Goal: Find contact information: Find contact information

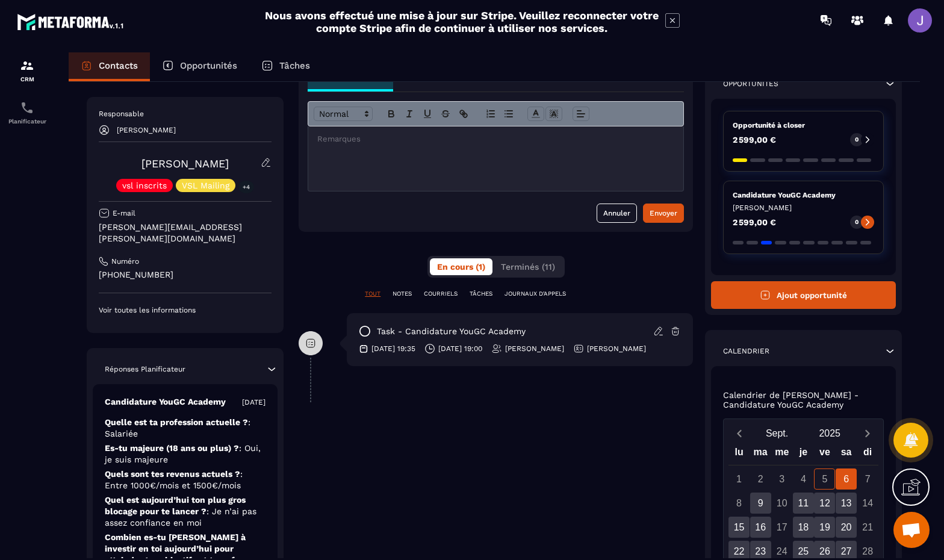
scroll to position [73, 0]
drag, startPoint x: 167, startPoint y: 267, endPoint x: 99, endPoint y: 257, distance: 68.7
click at [99, 257] on div "Responsable [PERSON_NAME] [PERSON_NAME] vsl inscrits VSL Mailing +4 E-mail [PER…" at bounding box center [185, 212] width 173 height 206
copy p "[PHONE_NUMBER]"
click at [223, 227] on p "[PERSON_NAME][EMAIL_ADDRESS][PERSON_NAME][DOMAIN_NAME]" at bounding box center [185, 232] width 173 height 23
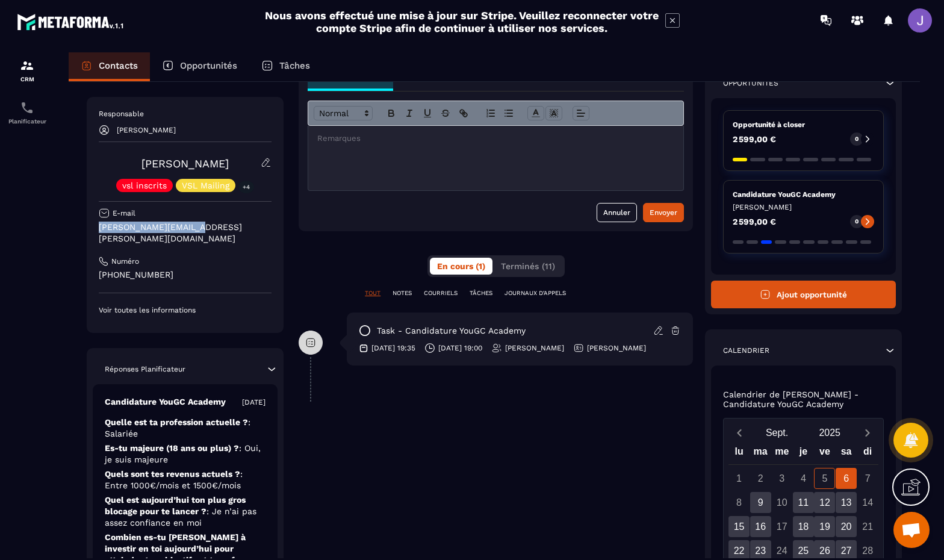
drag, startPoint x: 223, startPoint y: 227, endPoint x: 96, endPoint y: 222, distance: 126.5
click at [96, 222] on div "Responsable [PERSON_NAME] [PERSON_NAME] vsl inscrits VSL Mailing +4 E-mail [PER…" at bounding box center [185, 215] width 197 height 236
copy p "[PERSON_NAME][EMAIL_ADDRESS][PERSON_NAME][DOMAIN_NAME]"
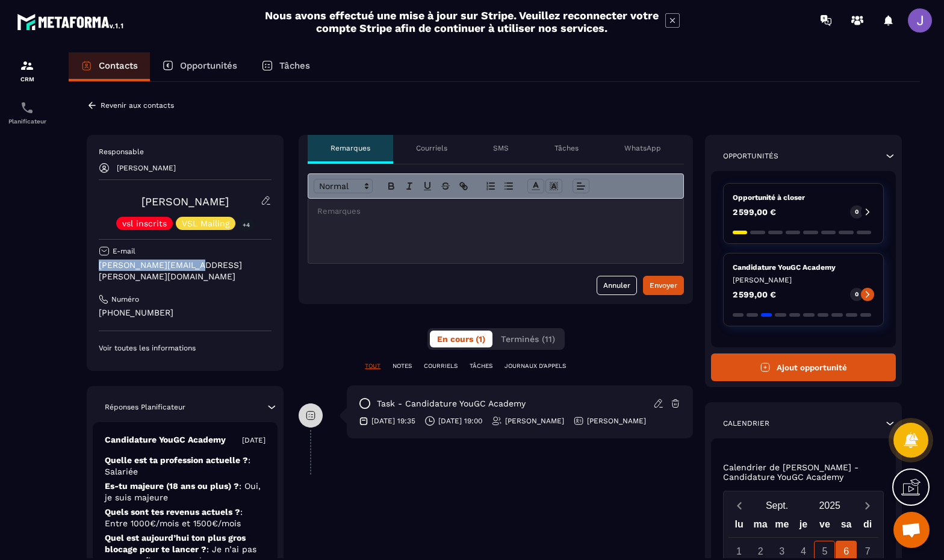
scroll to position [0, 0]
click at [101, 63] on p "Contacts" at bounding box center [118, 65] width 39 height 11
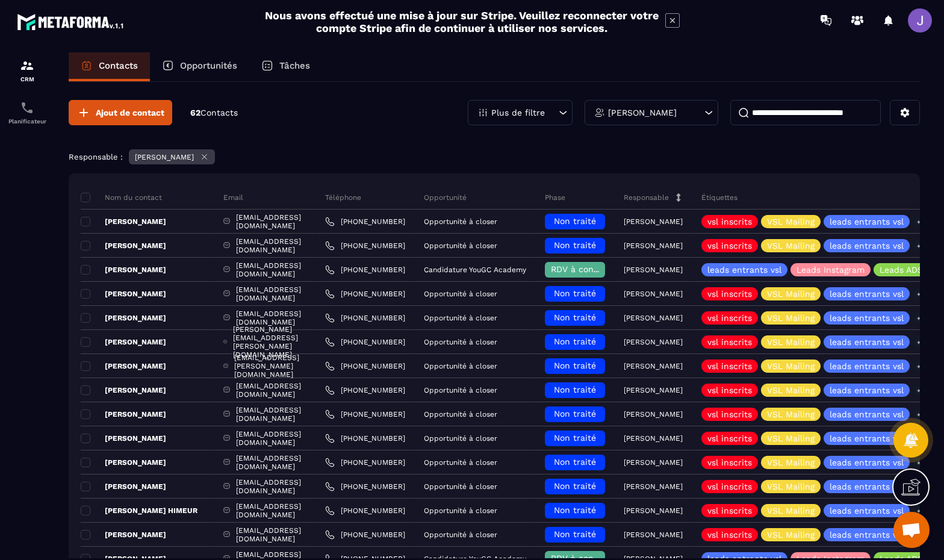
click at [838, 116] on input at bounding box center [805, 112] width 150 height 25
click at [830, 116] on input at bounding box center [805, 112] width 150 height 25
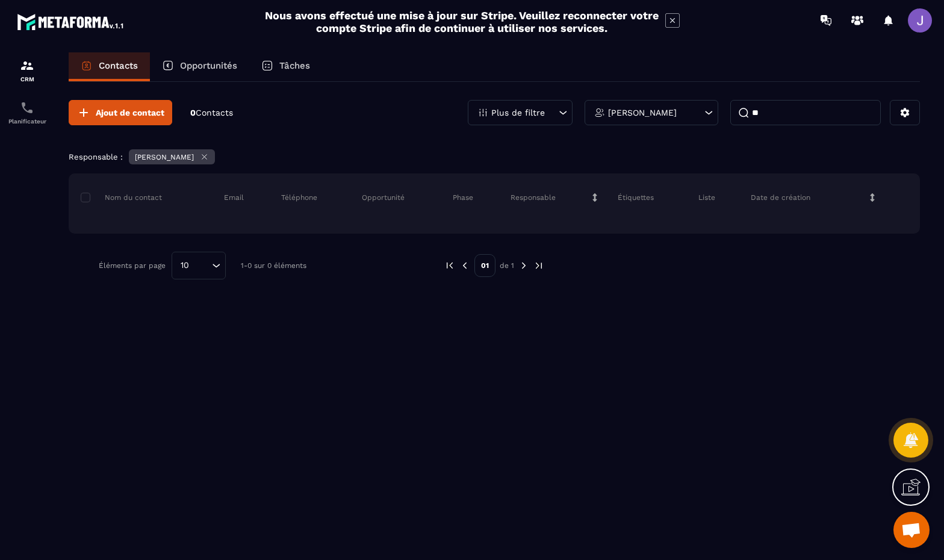
type input "*"
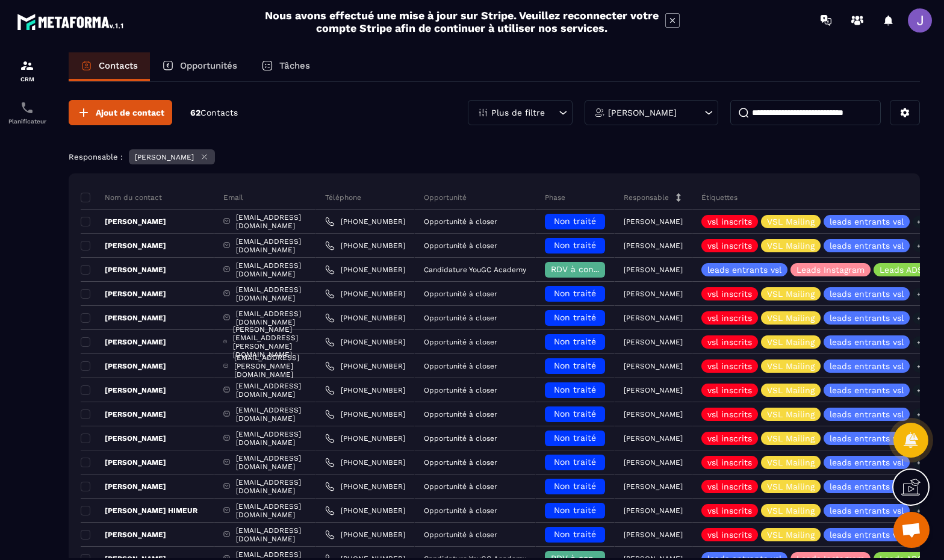
click at [200, 158] on icon at bounding box center [204, 156] width 9 height 9
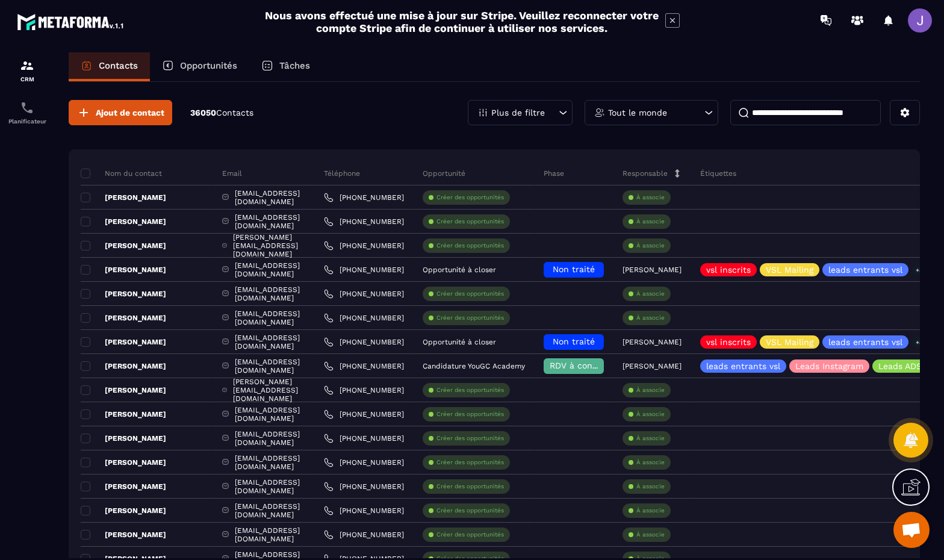
click at [766, 110] on input at bounding box center [805, 112] width 150 height 25
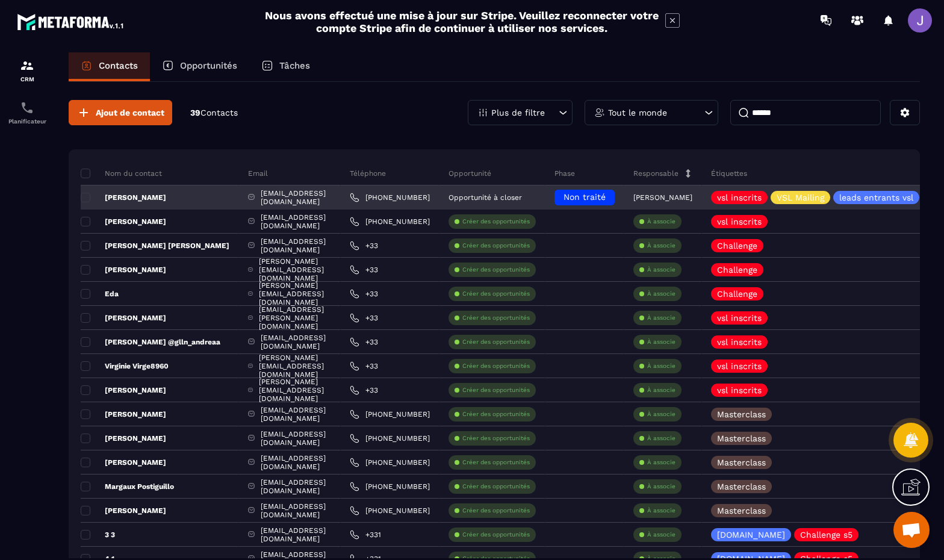
type input "******"
click at [138, 200] on p "[PERSON_NAME]" at bounding box center [123, 198] width 85 height 10
